Goal: Task Accomplishment & Management: Manage account settings

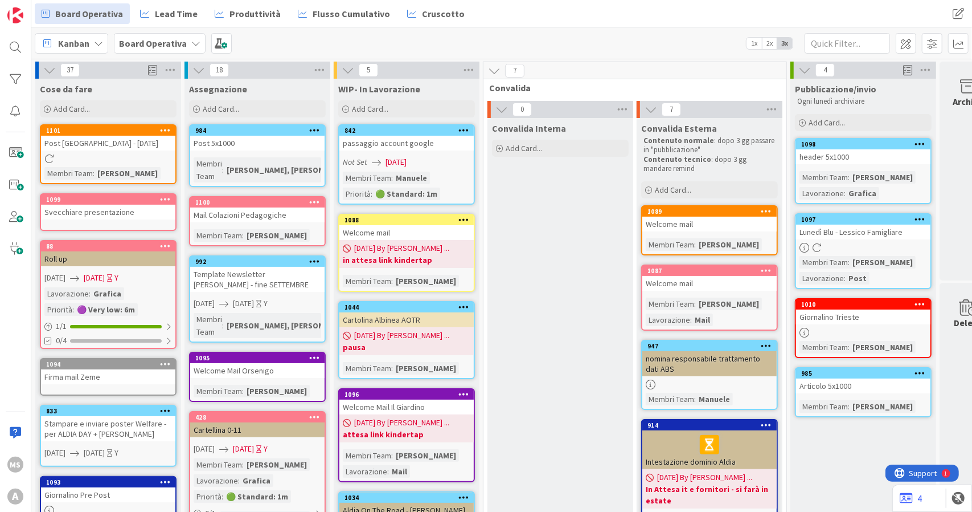
click at [161, 133] on icon at bounding box center [165, 130] width 11 height 8
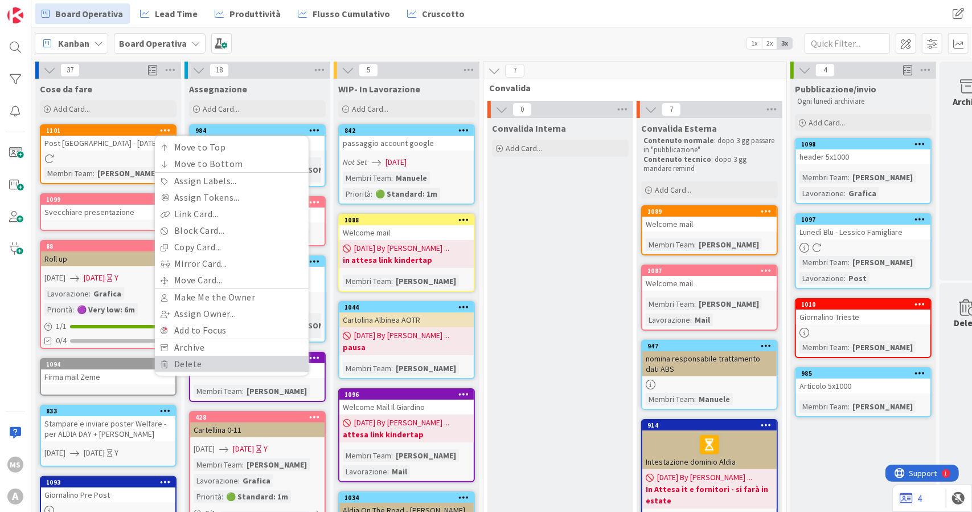
click at [210, 368] on link "Delete" at bounding box center [232, 363] width 154 height 17
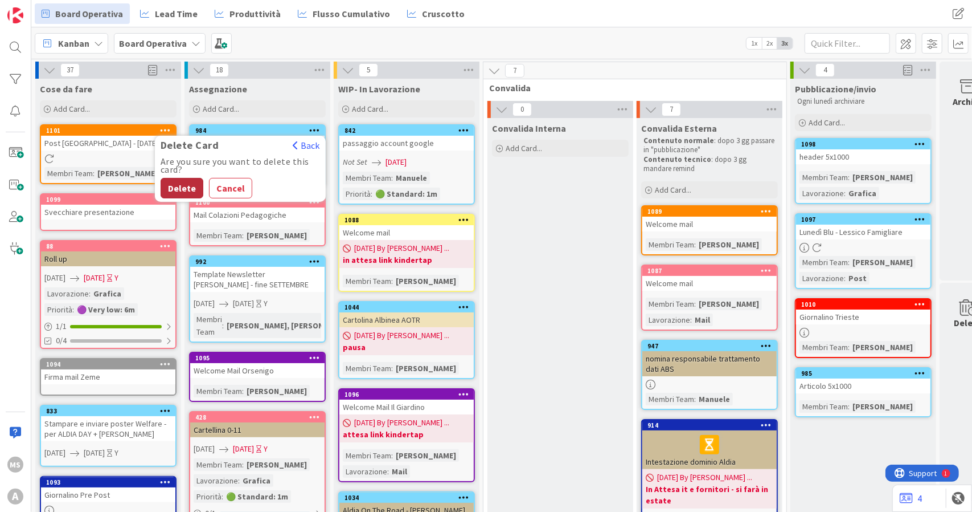
click at [190, 189] on button "Delete" at bounding box center [182, 188] width 43 height 21
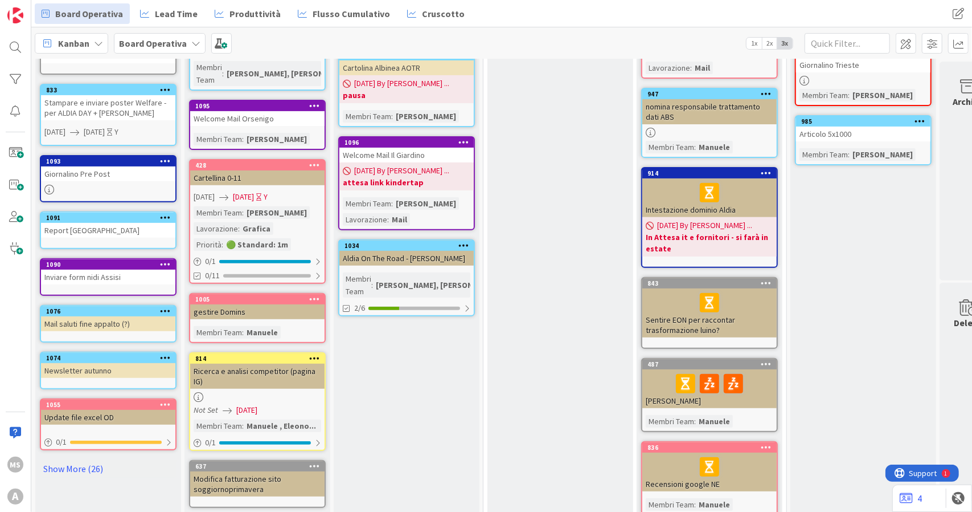
scroll to position [285, 0]
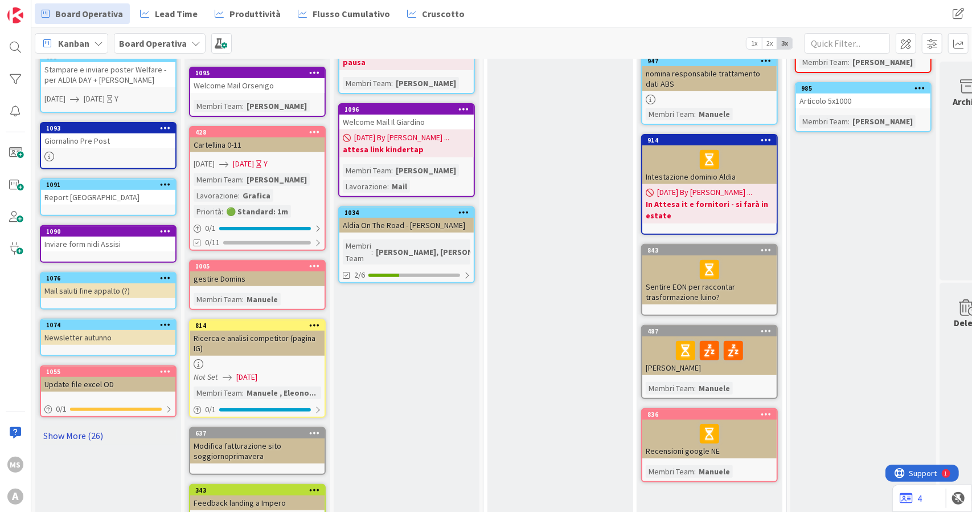
click at [97, 439] on link "Show More (26)" at bounding box center [108, 435] width 137 height 18
